Goal: Information Seeking & Learning: Check status

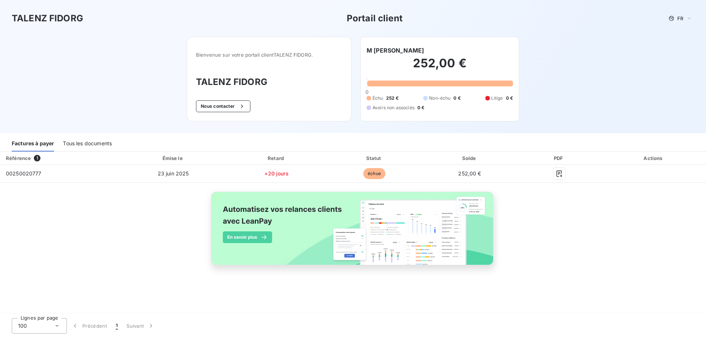
click at [74, 142] on div "Tous les documents" at bounding box center [87, 143] width 49 height 15
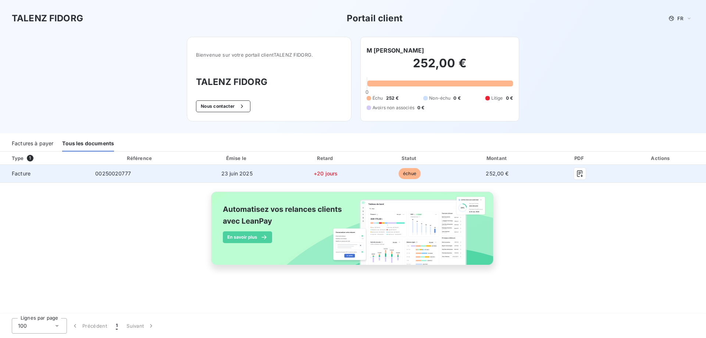
click at [116, 174] on span "00250020777" at bounding box center [113, 173] width 36 height 6
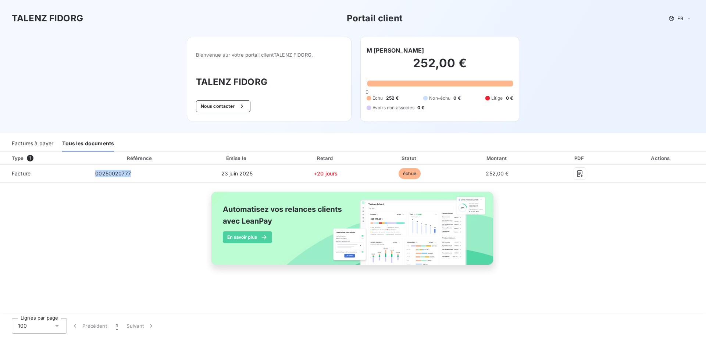
copy span "00250020777"
click at [390, 49] on h6 "M [PERSON_NAME]" at bounding box center [395, 50] width 57 height 9
